Goal: Task Accomplishment & Management: Complete application form

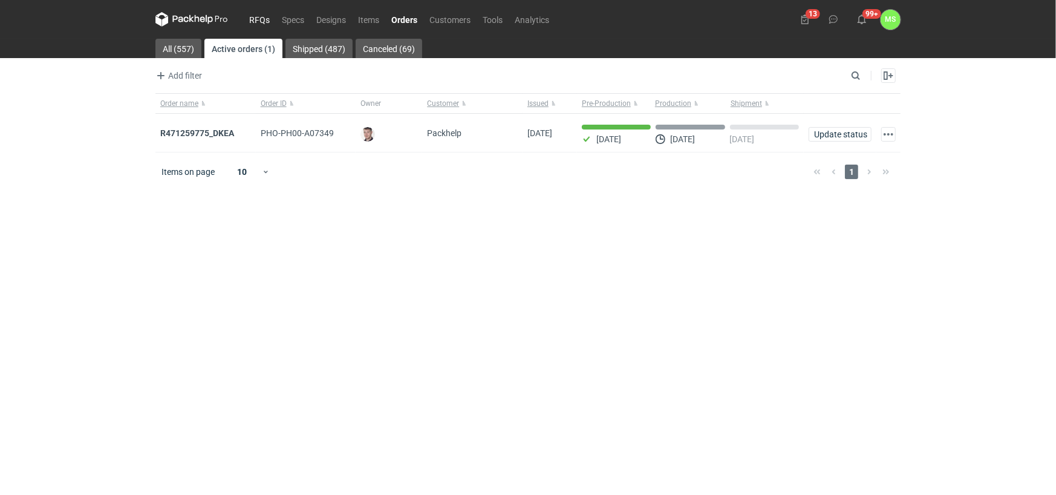
click at [256, 18] on link "RFQs" at bounding box center [259, 19] width 33 height 15
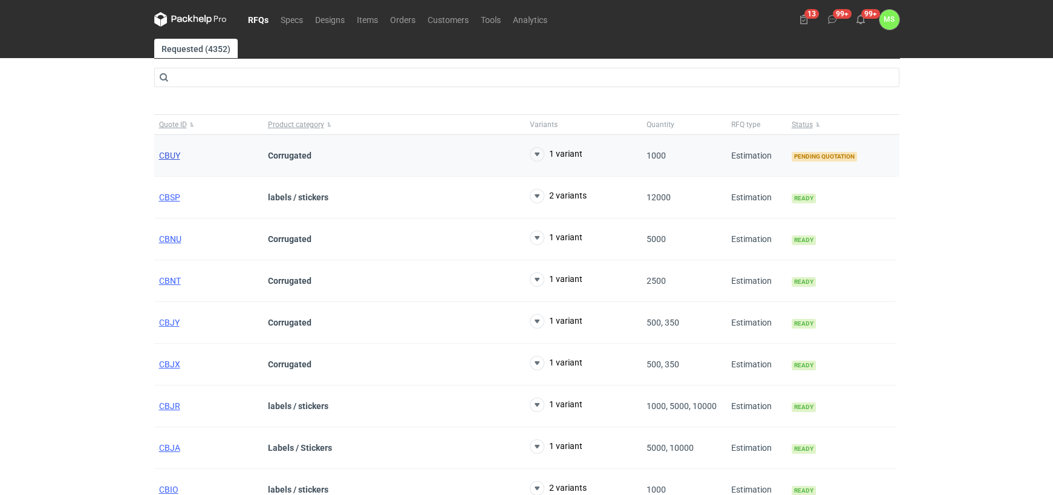
click at [169, 154] on span "CBUY" at bounding box center [169, 156] width 21 height 10
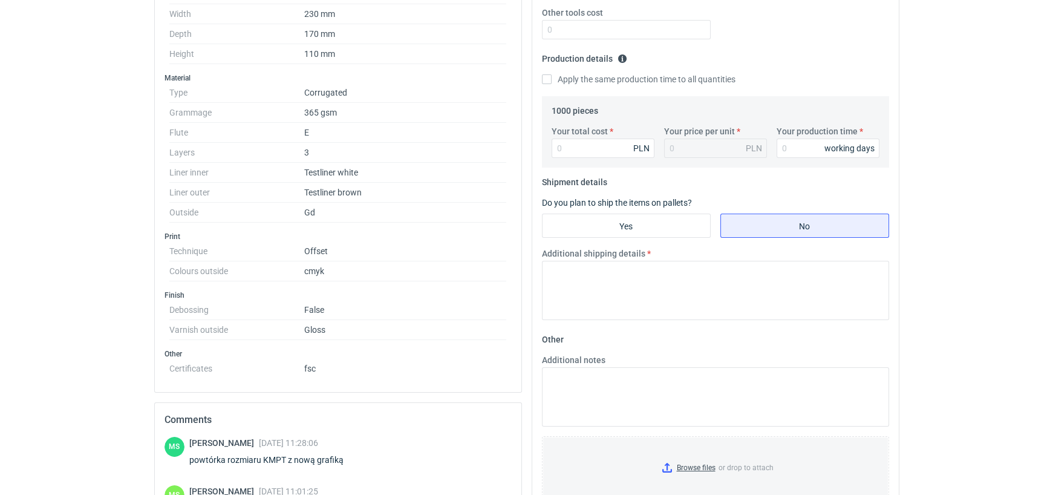
scroll to position [303, 0]
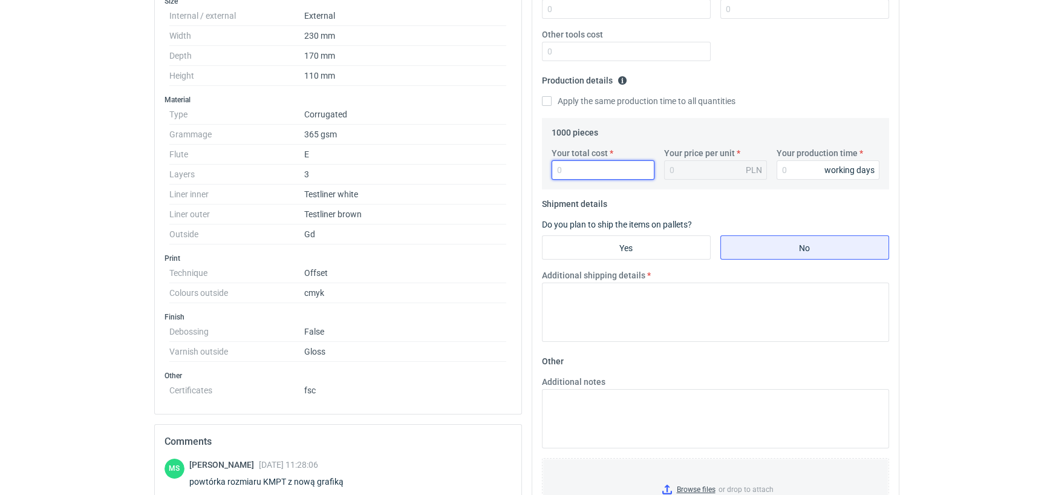
click at [577, 174] on input "Your total cost" at bounding box center [603, 169] width 103 height 19
type input "49"
type input "0.05"
type input "4940"
type input "4.94"
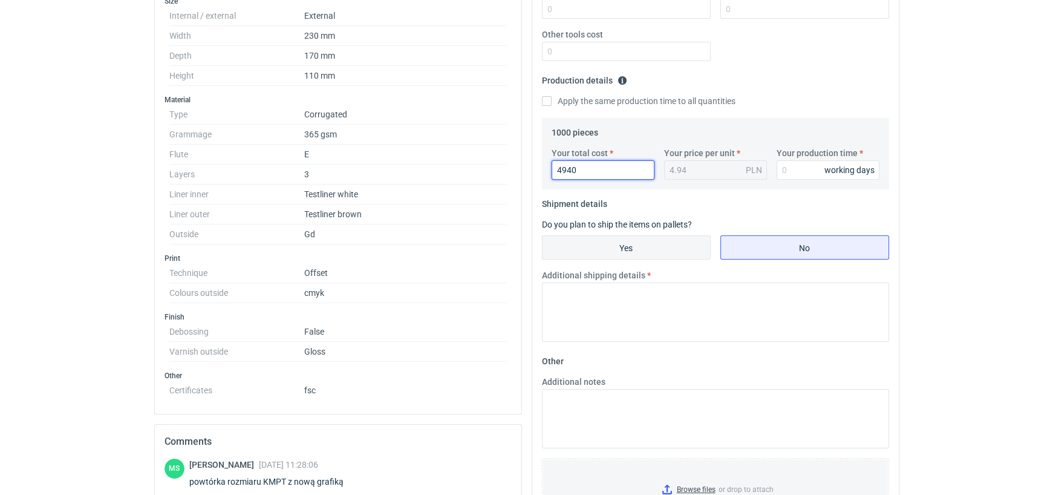
type input "4940"
click at [638, 246] on input "Yes" at bounding box center [627, 247] width 168 height 23
radio input "true"
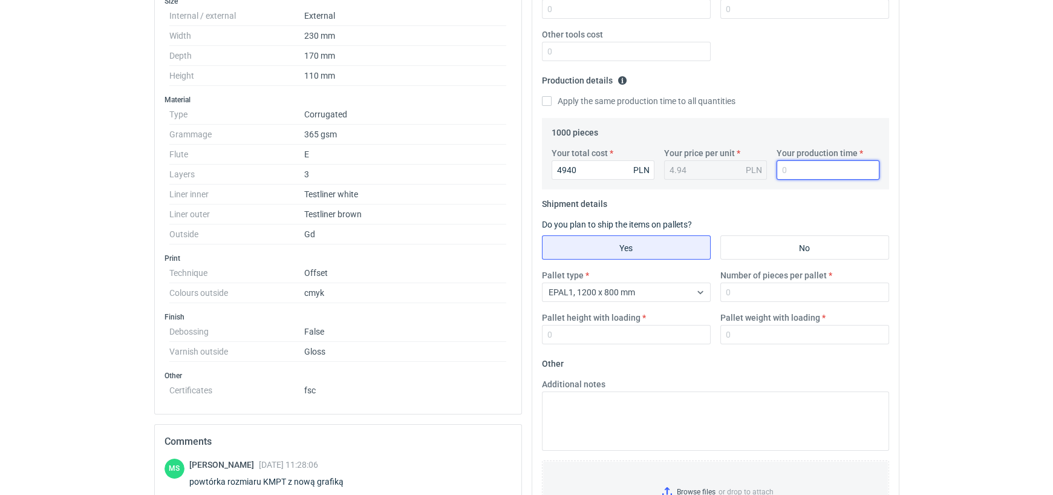
click at [793, 169] on input "Your production time" at bounding box center [828, 169] width 103 height 19
type input "15"
click at [767, 290] on input "Number of pieces per pallet" at bounding box center [805, 292] width 169 height 19
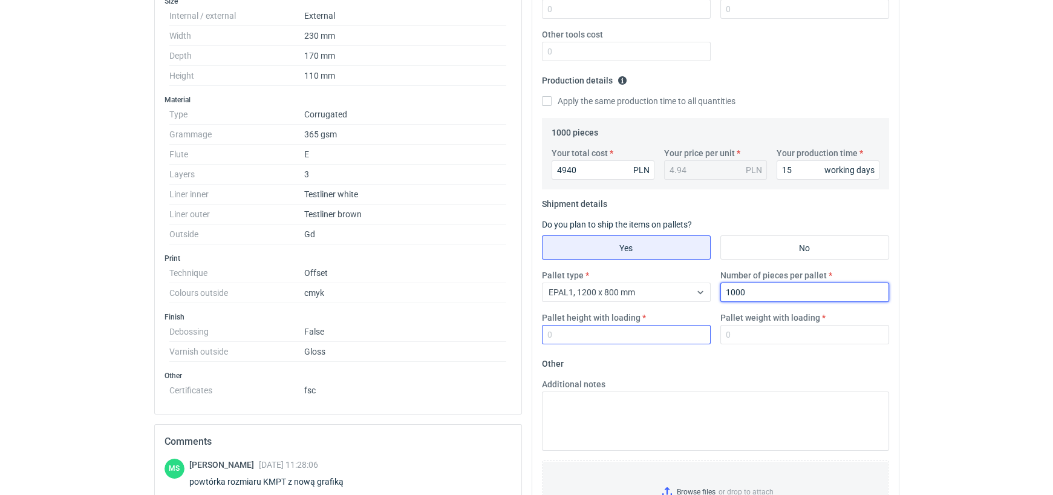
type input "1000"
click at [591, 332] on input "Pallet height with loading" at bounding box center [626, 334] width 169 height 19
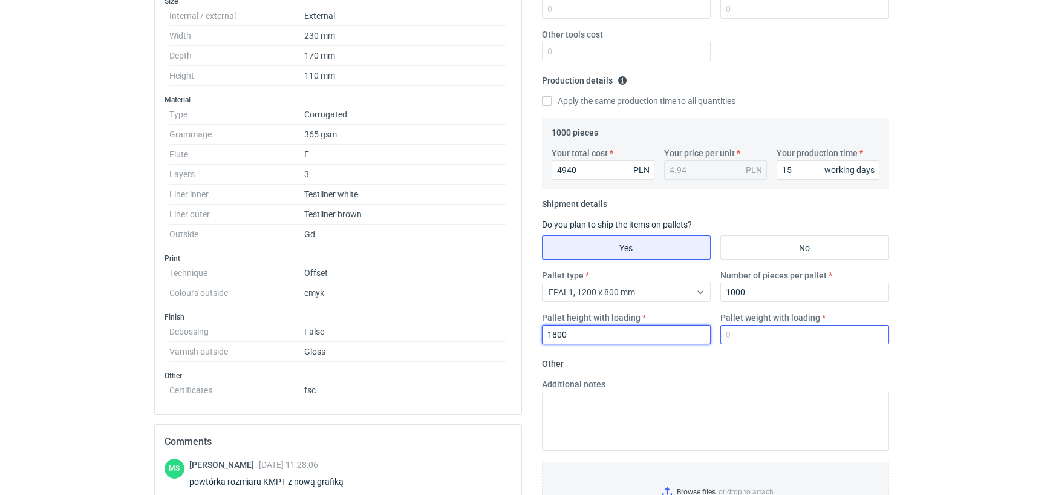
type input "1800"
click at [762, 336] on input "Pallet weight with loading" at bounding box center [805, 334] width 169 height 19
click at [762, 338] on input "Pallet weight with loading" at bounding box center [805, 334] width 169 height 19
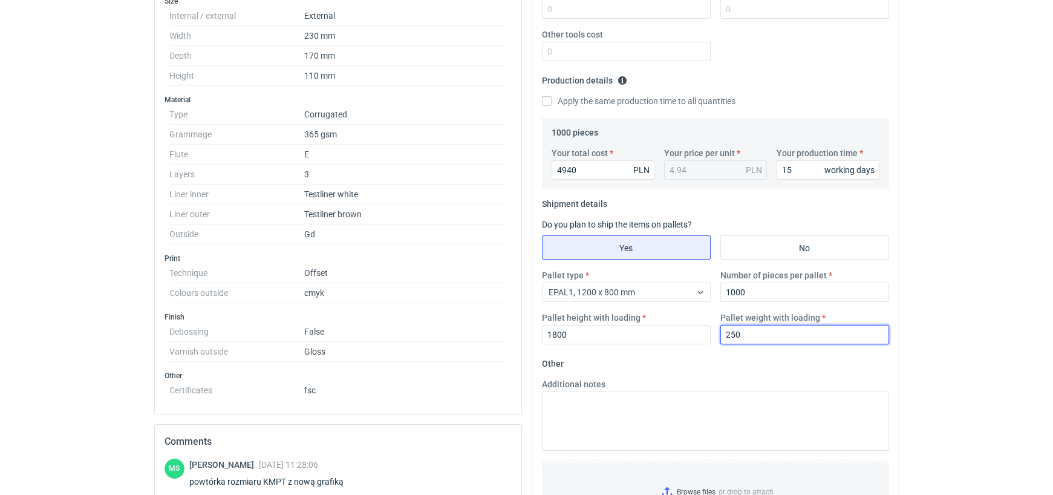
type input "250"
click at [734, 374] on fieldset "Other Additional notes Browse files or drop to attach" at bounding box center [715, 443] width 347 height 179
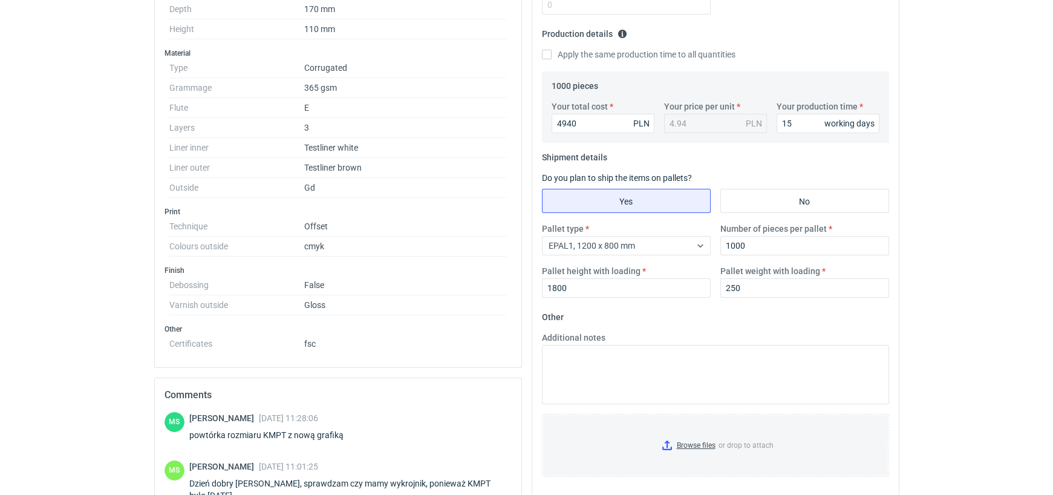
scroll to position [424, 0]
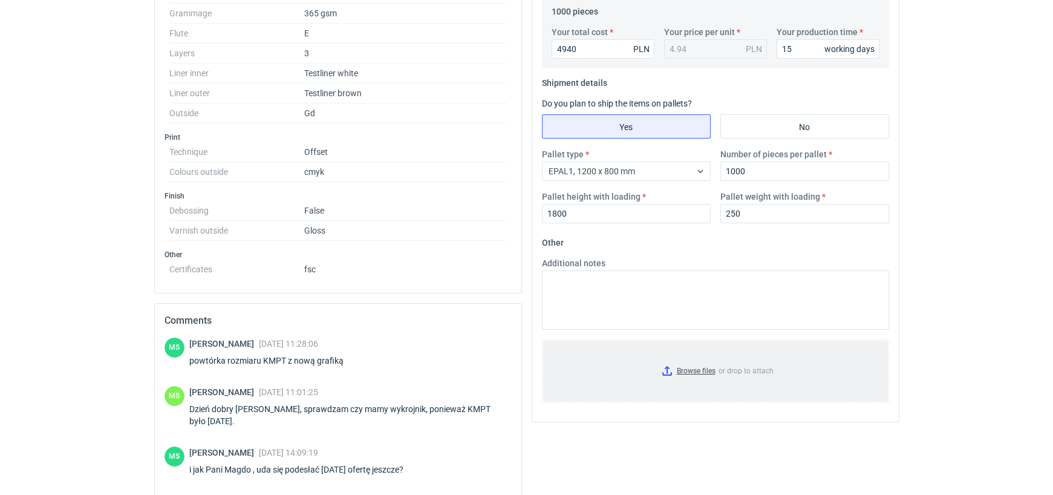
click at [694, 370] on input "Browse files or drop to attach" at bounding box center [715, 371] width 345 height 61
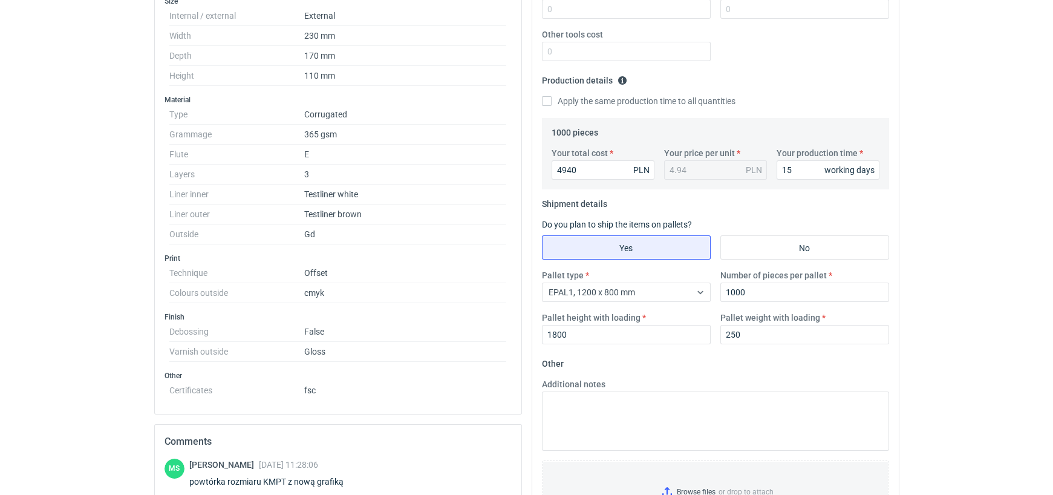
scroll to position [0, 0]
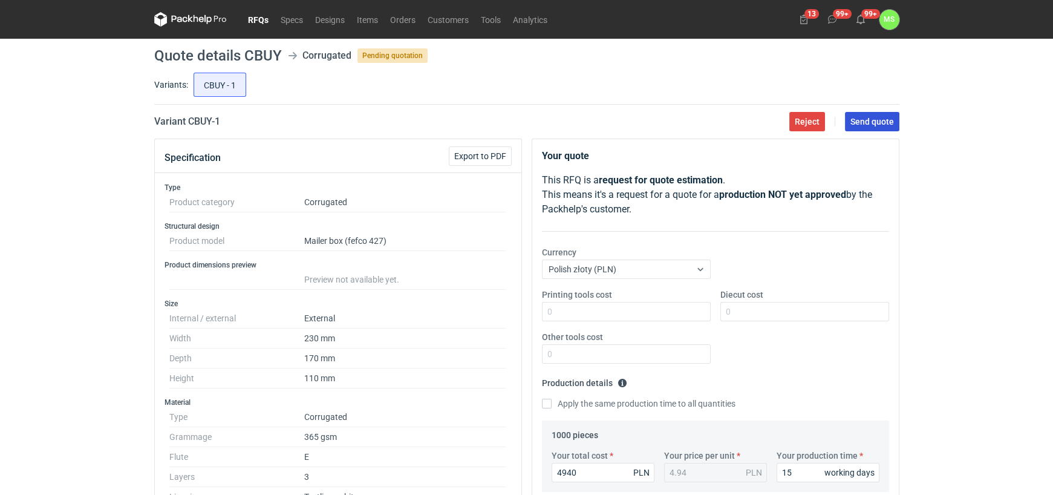
click at [859, 123] on span "Send quote" at bounding box center [873, 121] width 44 height 8
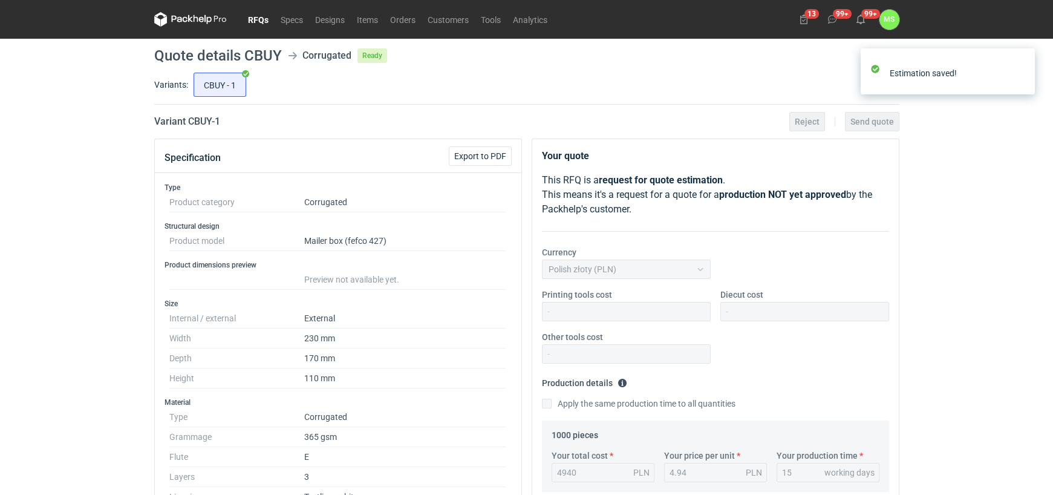
scroll to position [7, 0]
